Goal: Obtain resource: Obtain resource

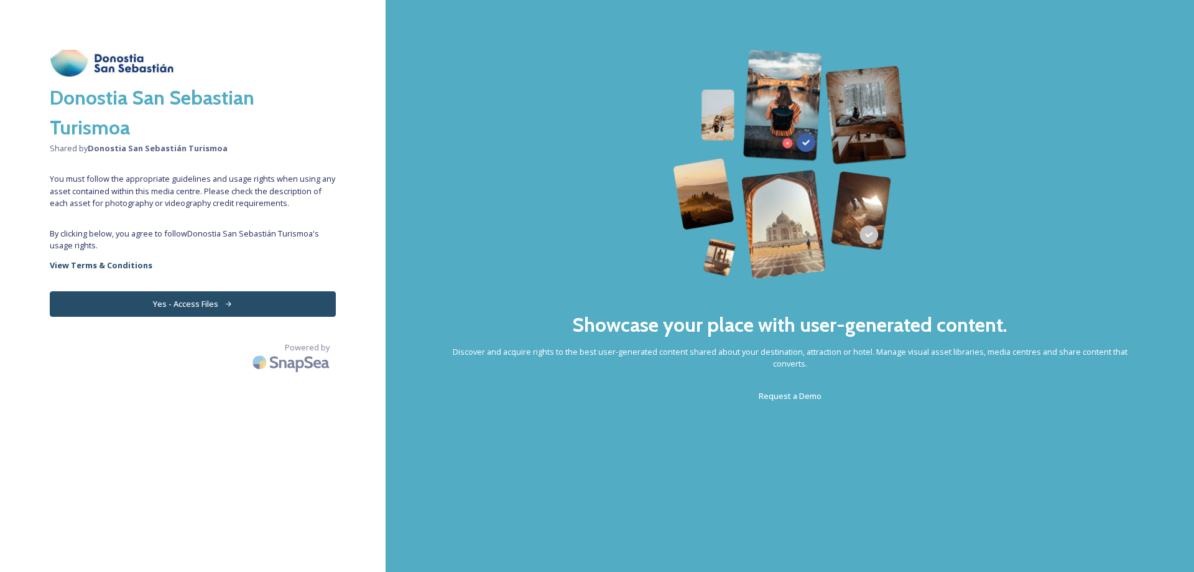
click at [174, 301] on button "Yes - Access Files" at bounding box center [193, 303] width 286 height 25
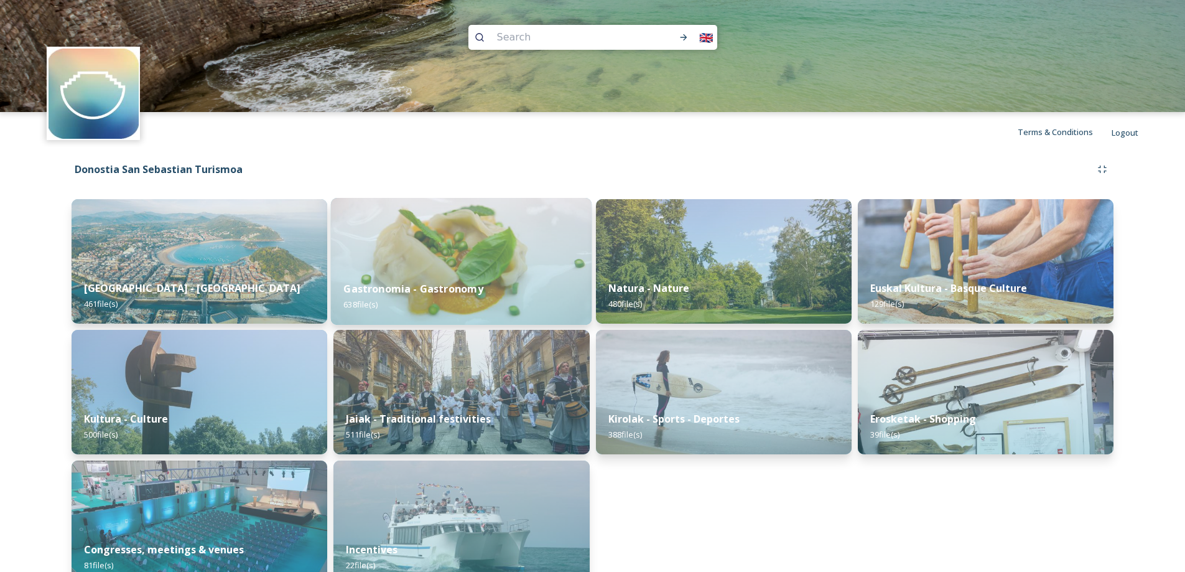
click at [498, 299] on div "Gastronomia - Gastronomy 638 file(s)" at bounding box center [461, 296] width 261 height 57
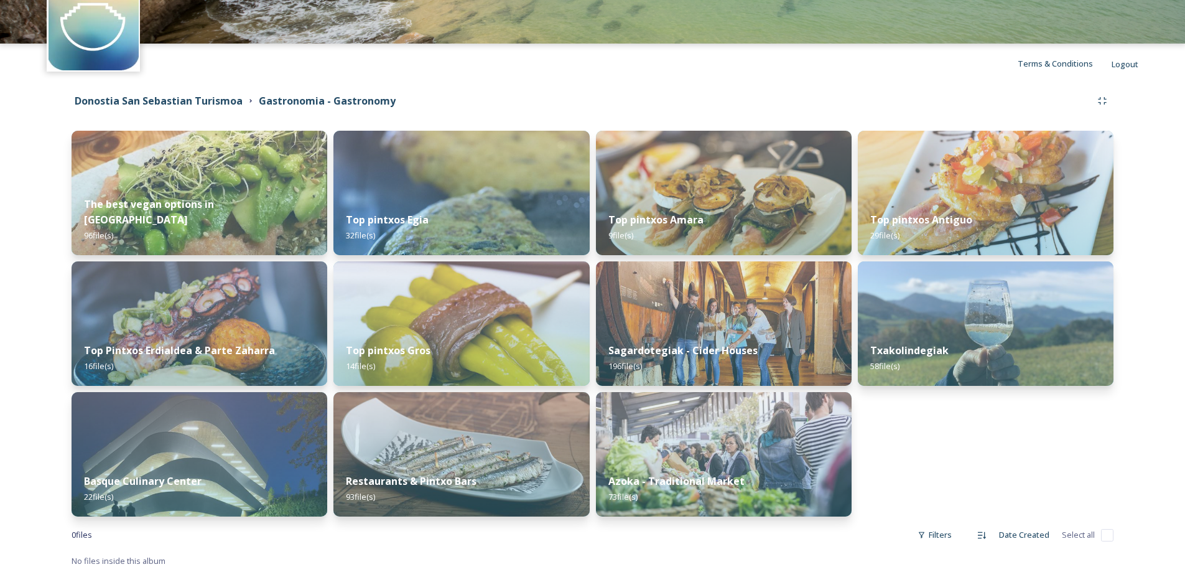
scroll to position [71, 0]
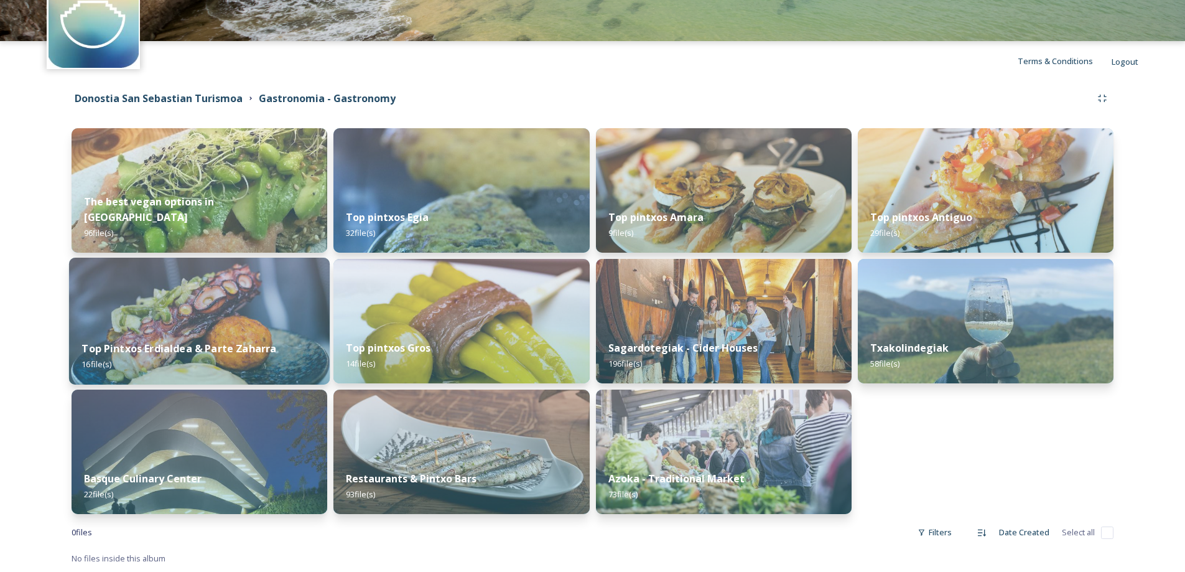
click at [155, 317] on img at bounding box center [199, 320] width 261 height 127
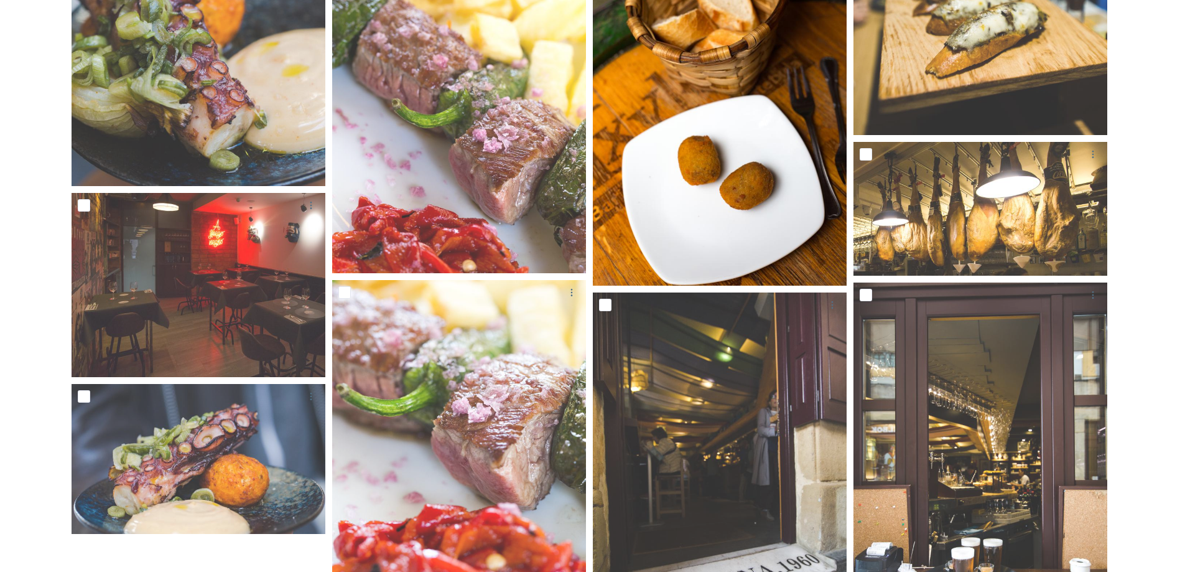
scroll to position [886, 0]
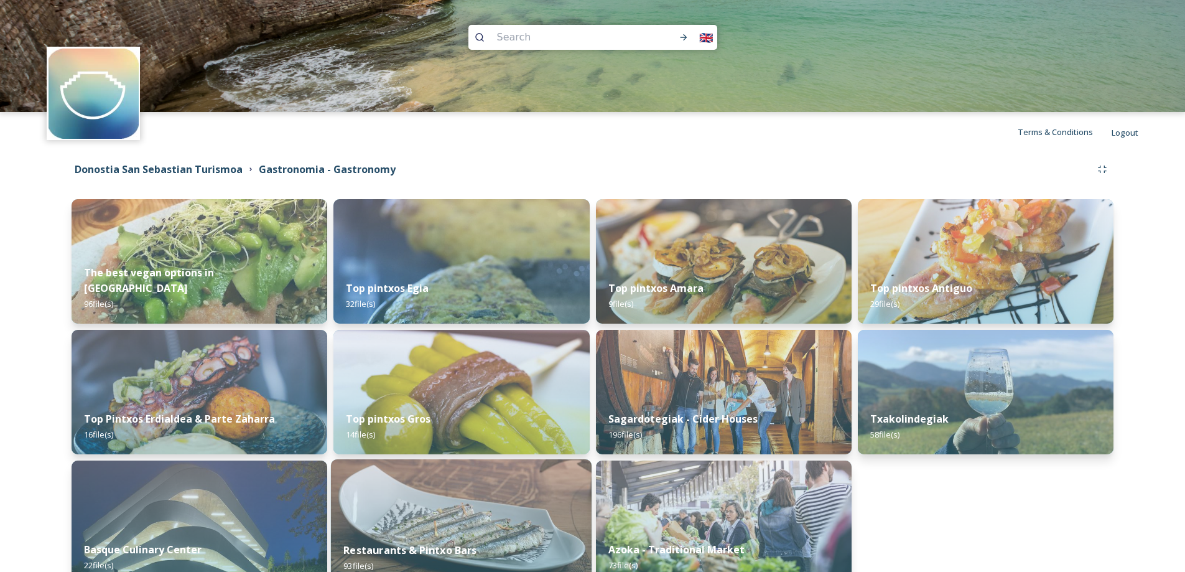
scroll to position [62, 0]
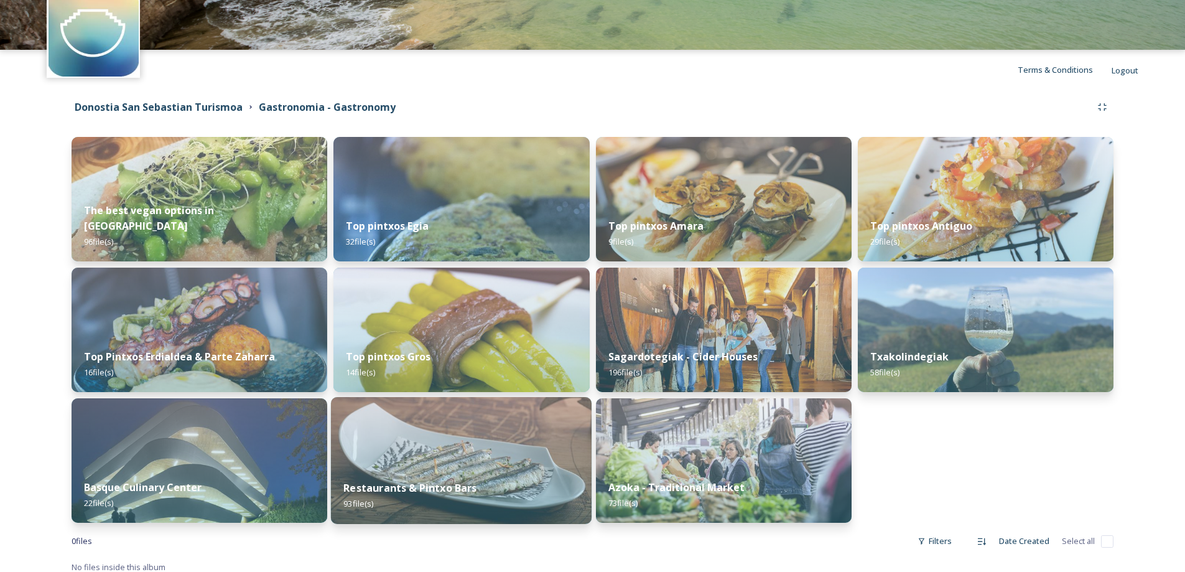
click at [515, 462] on img at bounding box center [461, 460] width 261 height 127
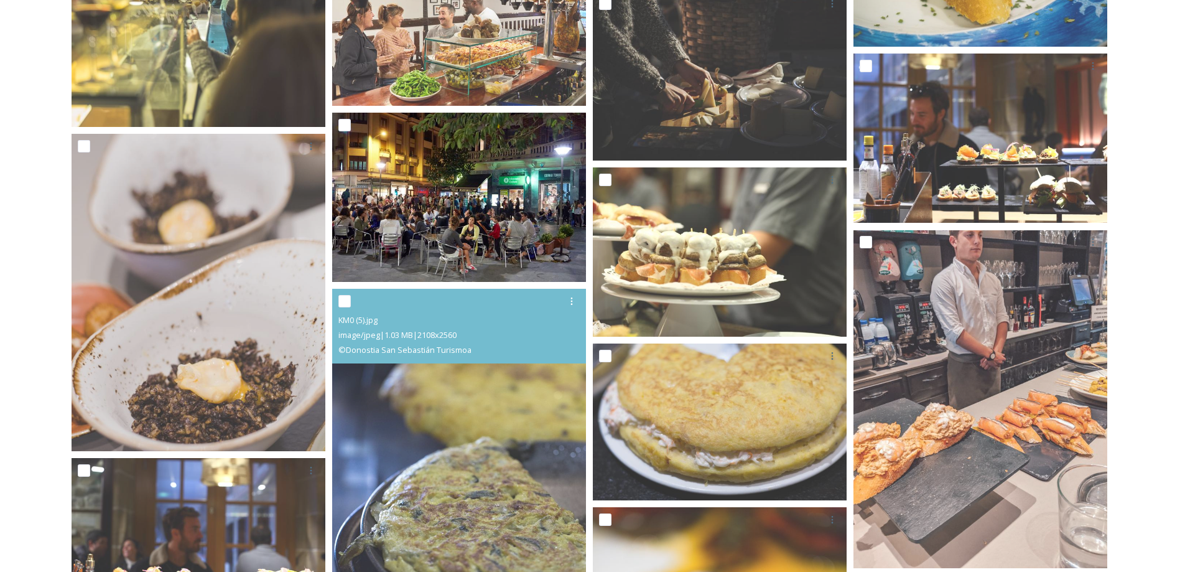
scroll to position [4692, 0]
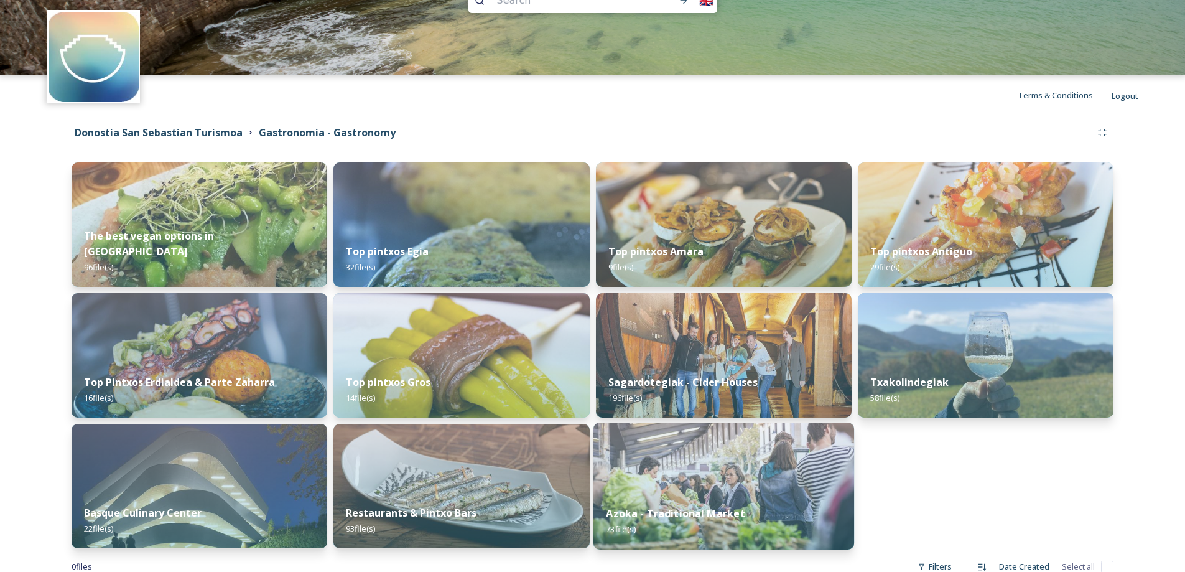
scroll to position [71, 0]
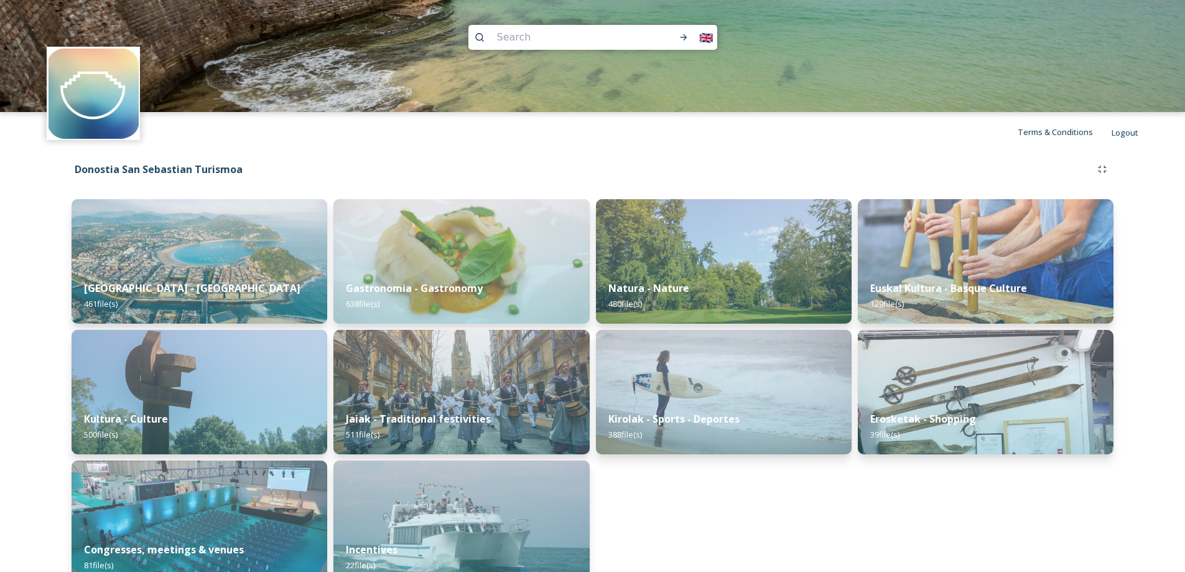
scroll to position [25, 0]
